Goal: Information Seeking & Learning: Learn about a topic

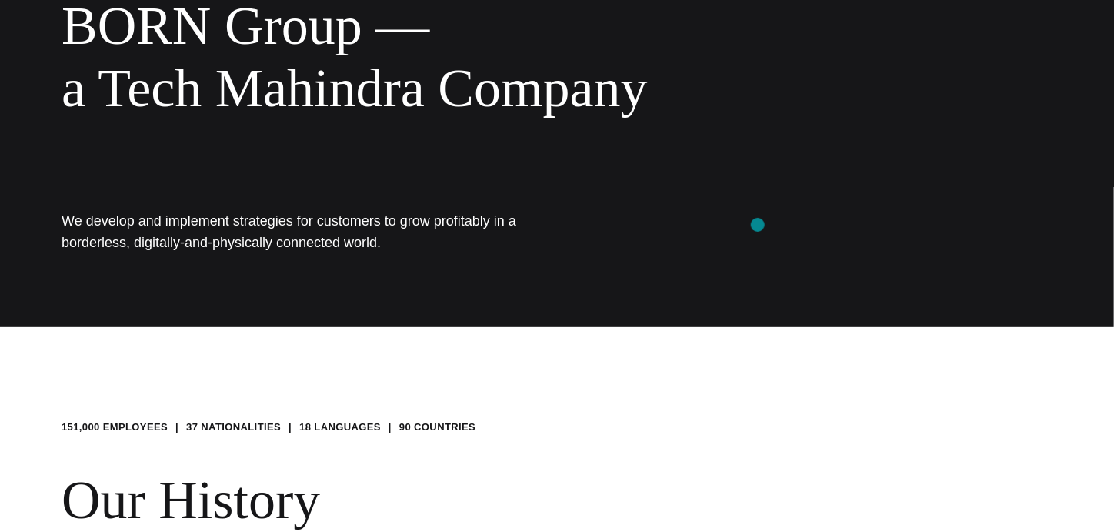
scroll to position [204, 0]
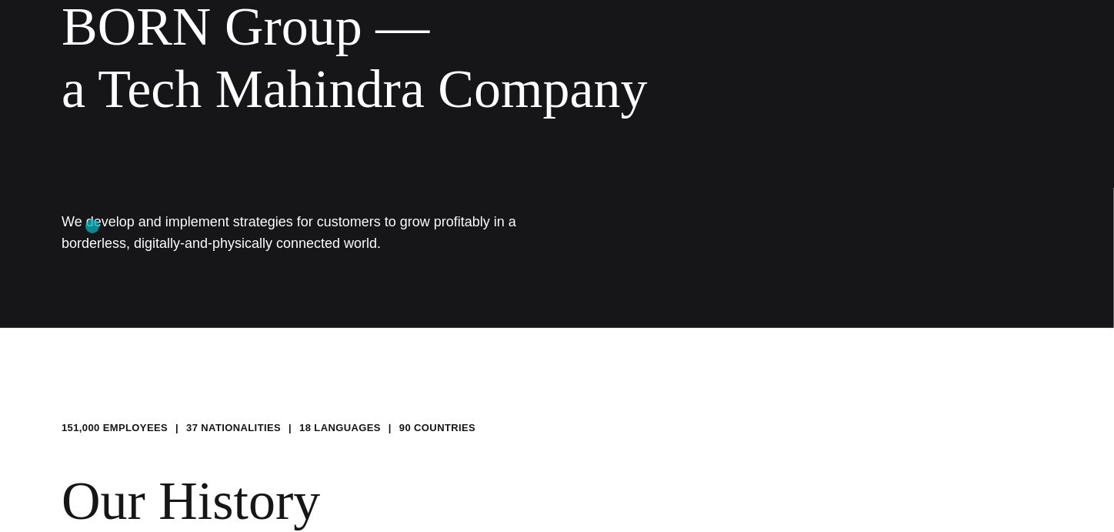
click at [92, 226] on h1 "We develop and implement strategies for customers to grow profitably in a borde…" at bounding box center [293, 232] width 462 height 43
drag, startPoint x: 88, startPoint y: 220, endPoint x: 374, endPoint y: 248, distance: 286.8
click at [374, 248] on h1 "We develop and implement strategies for customers to grow profitably in a borde…" at bounding box center [293, 232] width 462 height 43
copy h1 "evelop and implement strategies for customers to grow profitably in a borderles…"
